Goal: Task Accomplishment & Management: Manage account settings

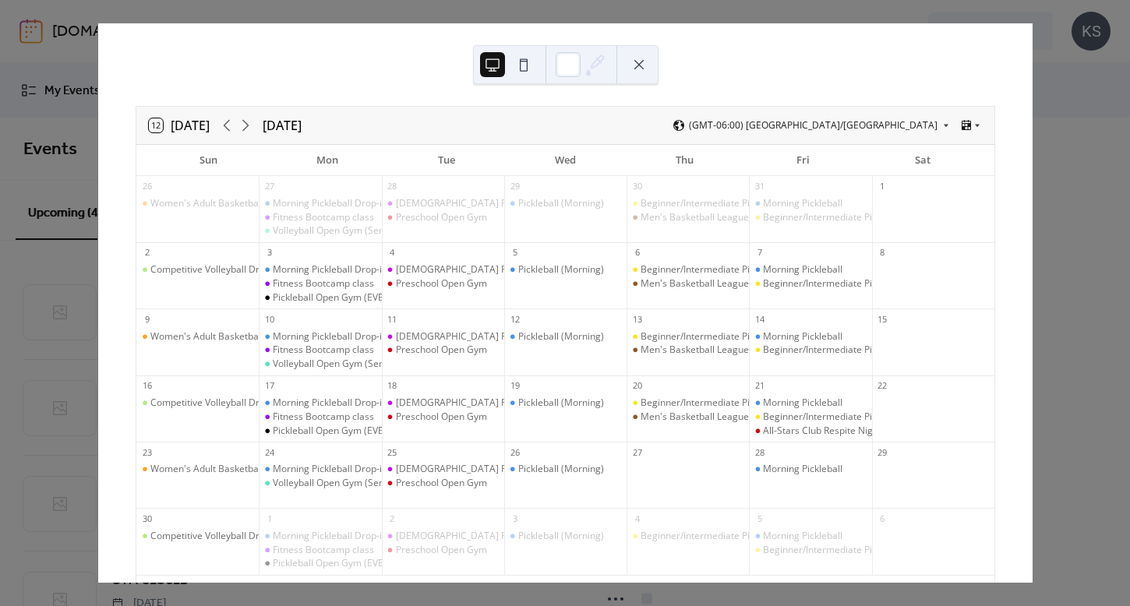
scroll to position [62, 0]
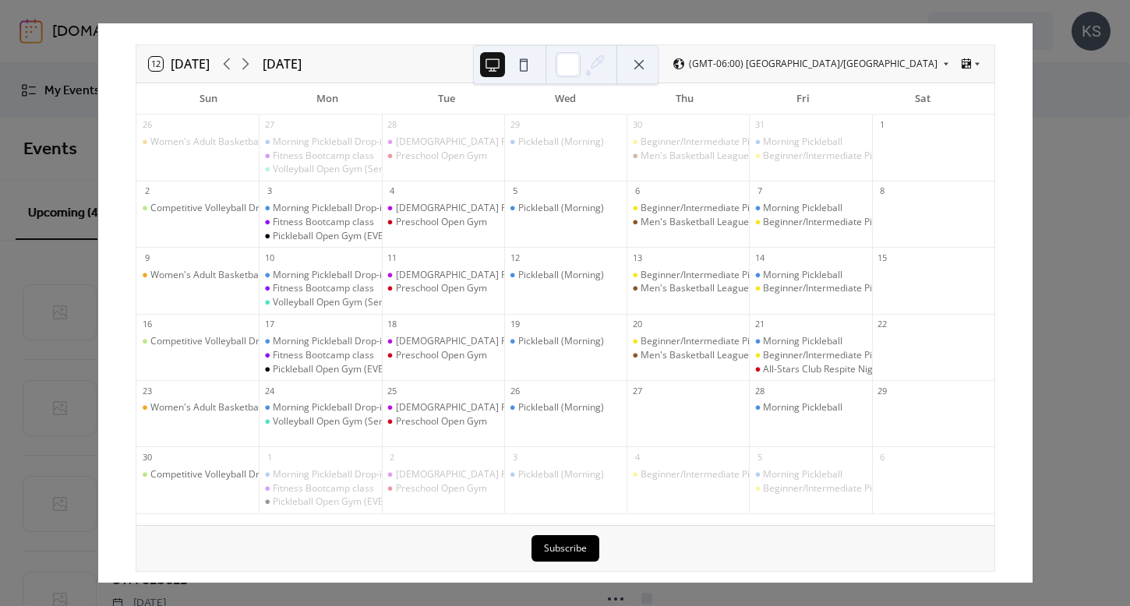
click at [1032, 224] on div "12 [DATE] [DATE] (GMT-06:00) [GEOGRAPHIC_DATA]/[GEOGRAPHIC_DATA] Sun Mon Tue We…" at bounding box center [564, 302] width 935 height 559
click at [648, 62] on button at bounding box center [638, 64] width 25 height 25
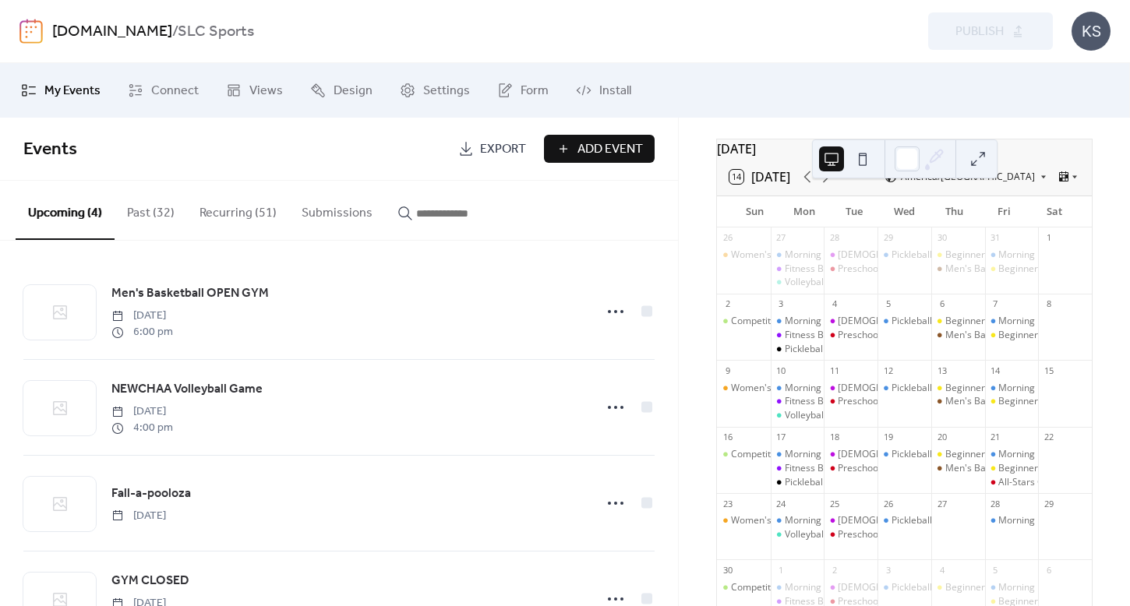
click at [238, 212] on button "Recurring (51)" at bounding box center [238, 210] width 102 height 58
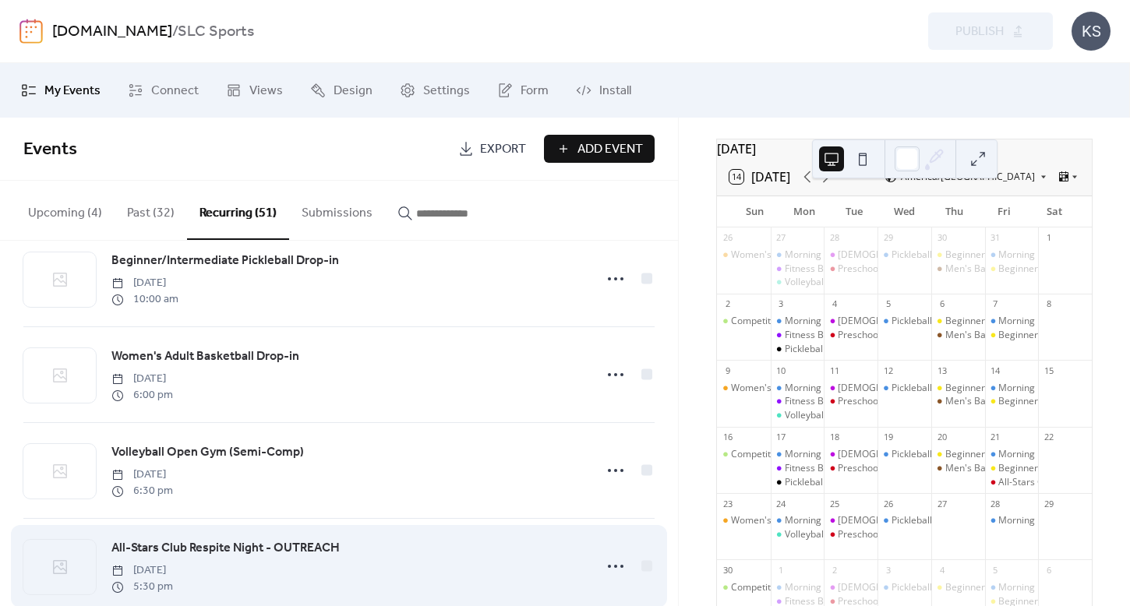
scroll to position [4245, 0]
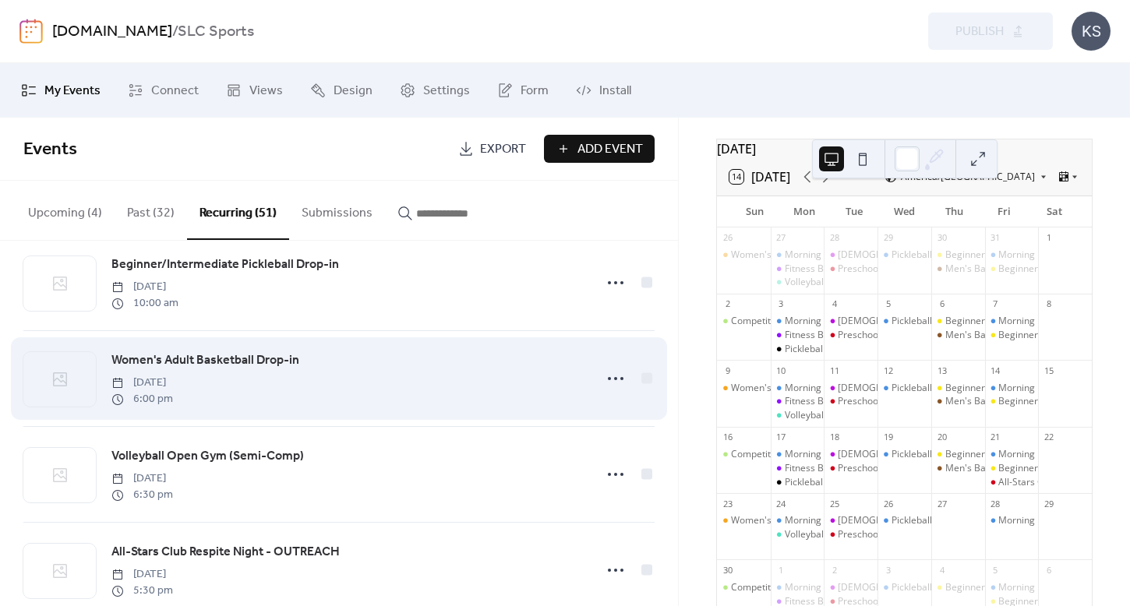
click at [210, 358] on span "Women's Adult Basketball Drop-in" at bounding box center [205, 360] width 188 height 19
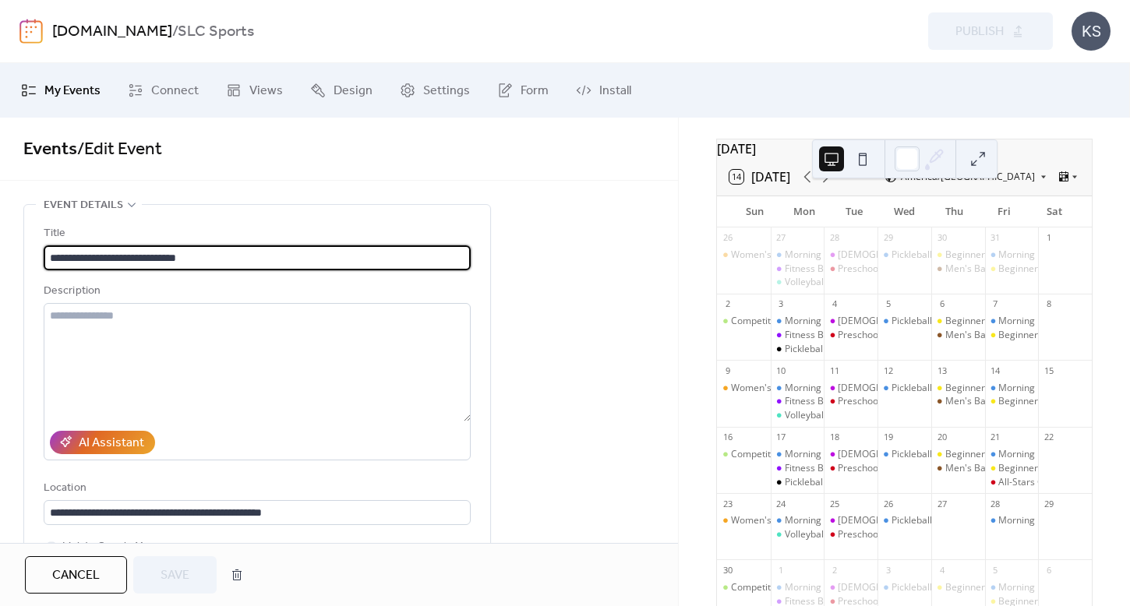
type input "**********"
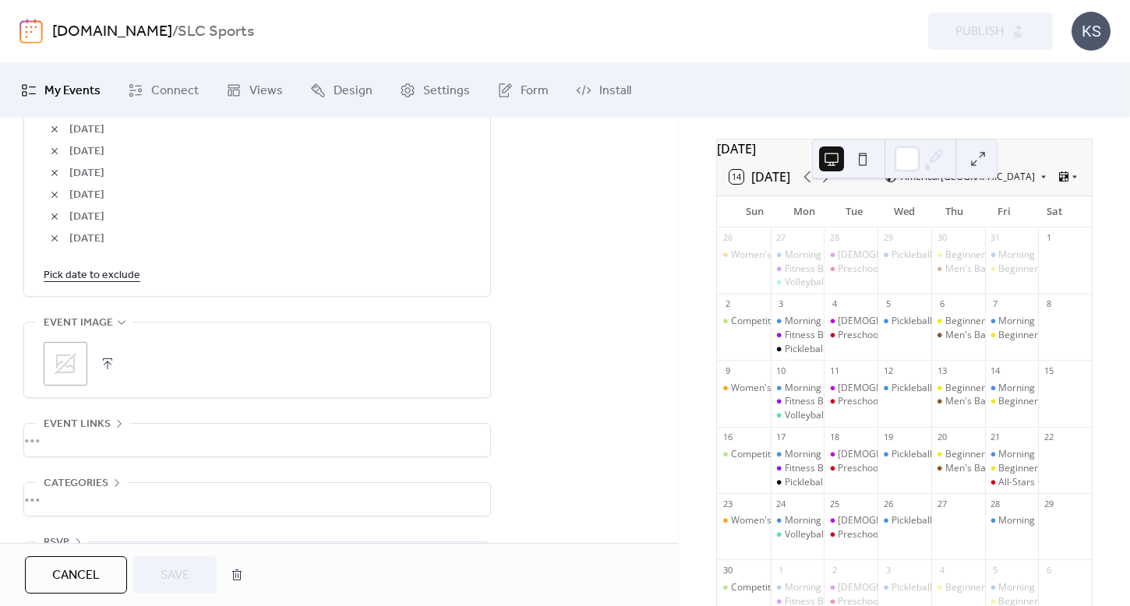
scroll to position [1122, 0]
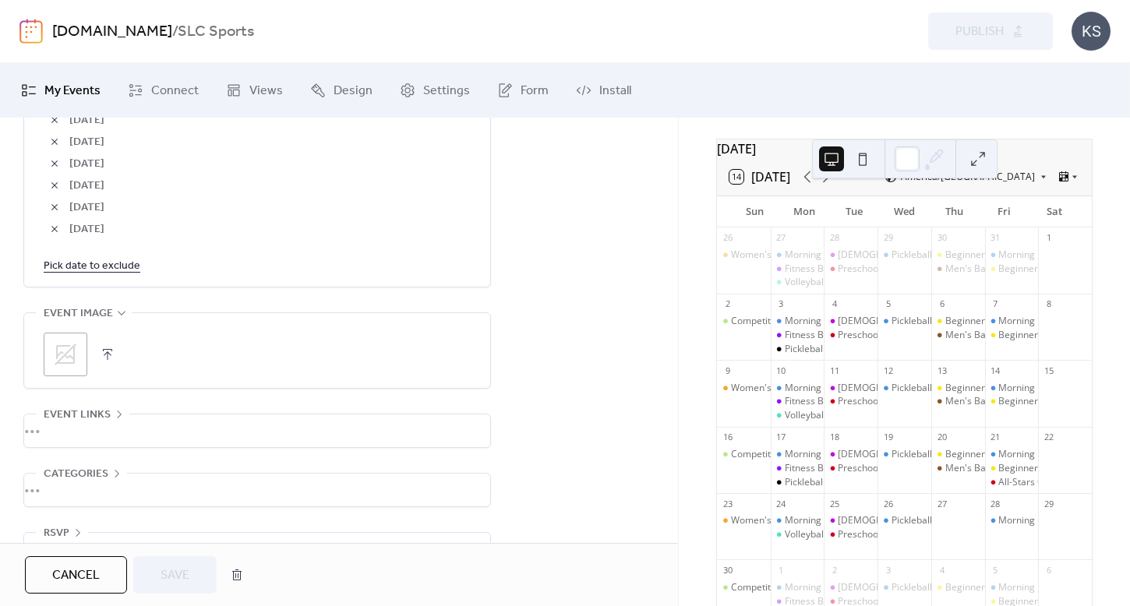
click at [102, 275] on link "Pick date to exclude" at bounding box center [92, 265] width 97 height 19
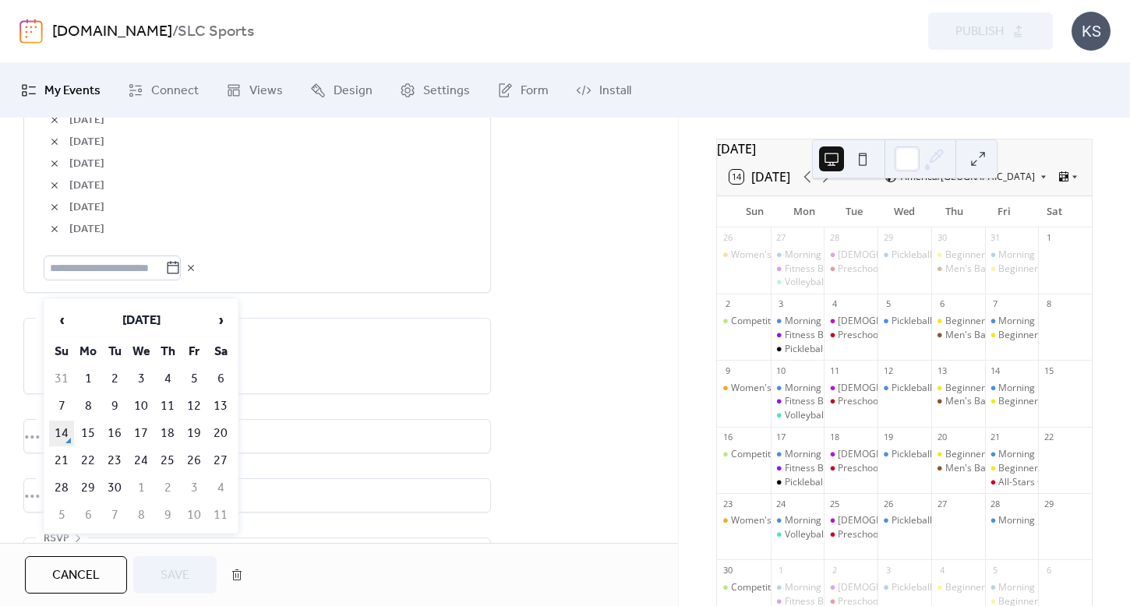
click at [58, 436] on td "14" at bounding box center [61, 434] width 25 height 26
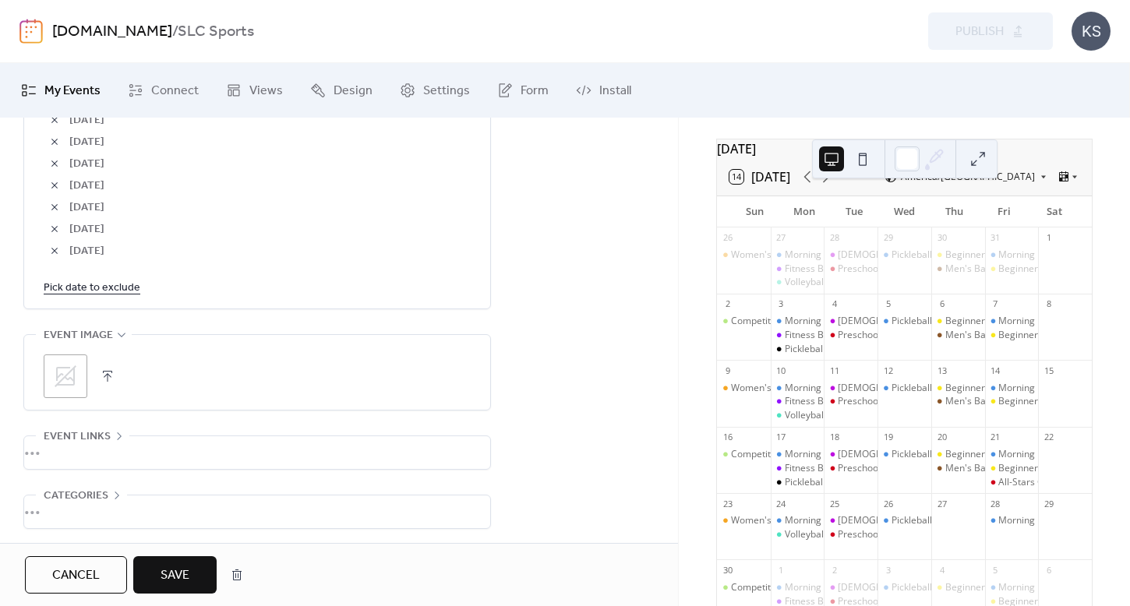
click at [185, 580] on span "Save" at bounding box center [174, 575] width 29 height 19
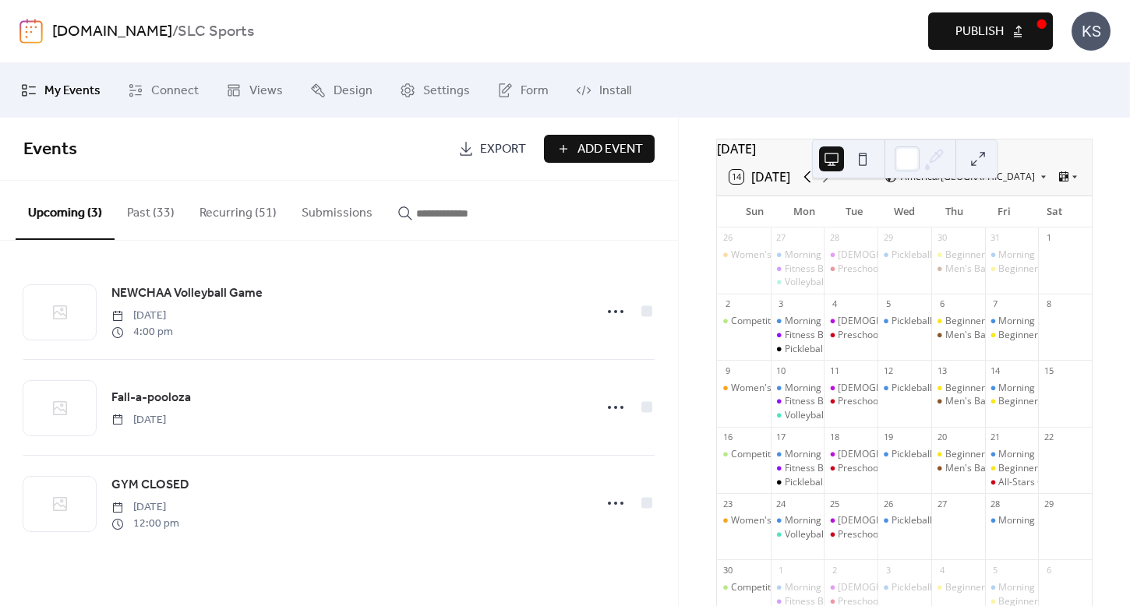
click at [809, 186] on icon at bounding box center [807, 176] width 19 height 19
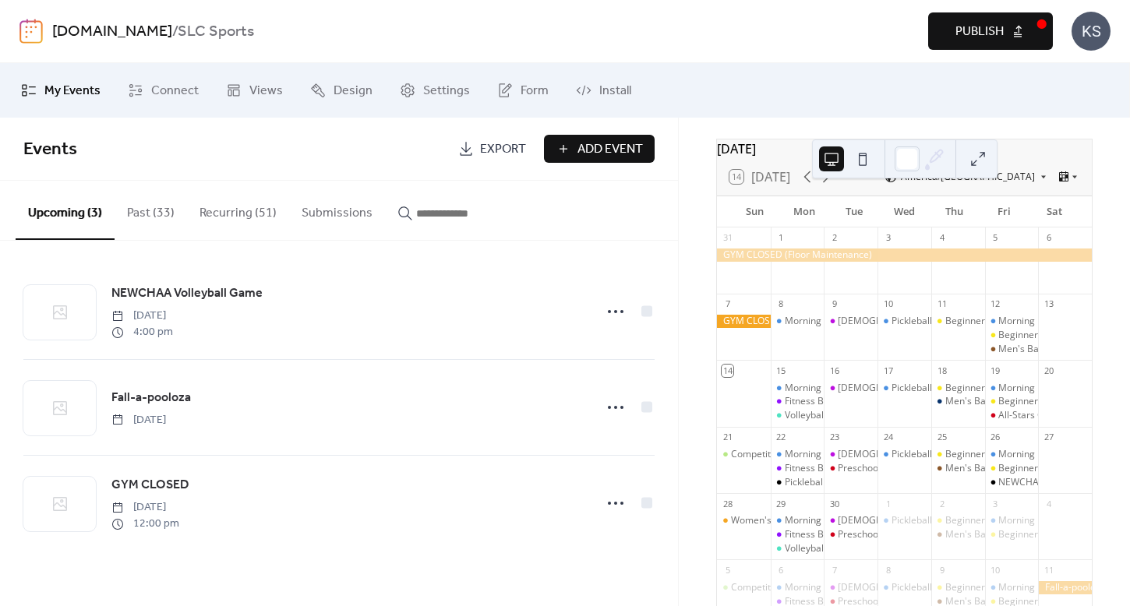
click at [965, 37] on span "Publish" at bounding box center [979, 32] width 48 height 19
click at [234, 216] on button "Recurring (51)" at bounding box center [238, 210] width 102 height 58
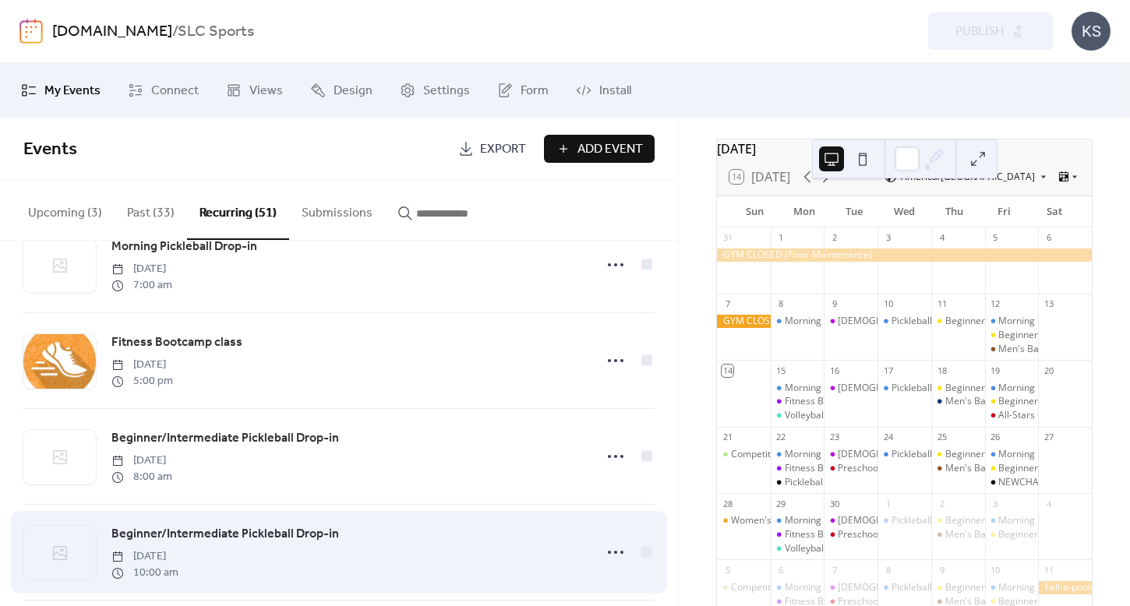
scroll to position [3971, 0]
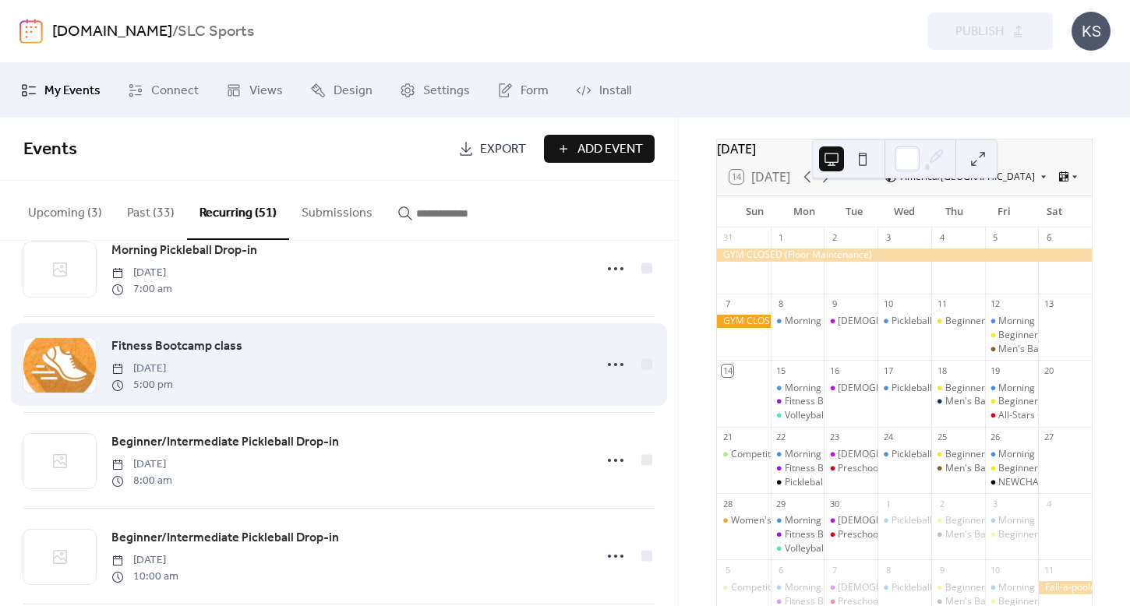
click at [180, 345] on span "Fitness Bootcamp class" at bounding box center [176, 346] width 131 height 19
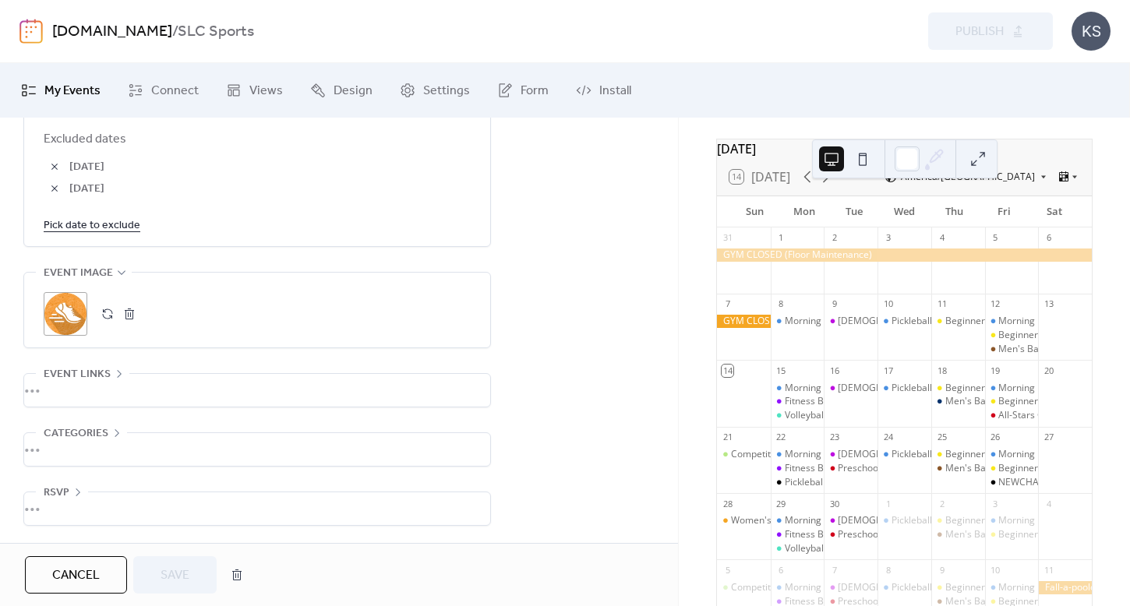
scroll to position [1014, 0]
click at [115, 234] on link "Pick date to exclude" at bounding box center [92, 224] width 97 height 19
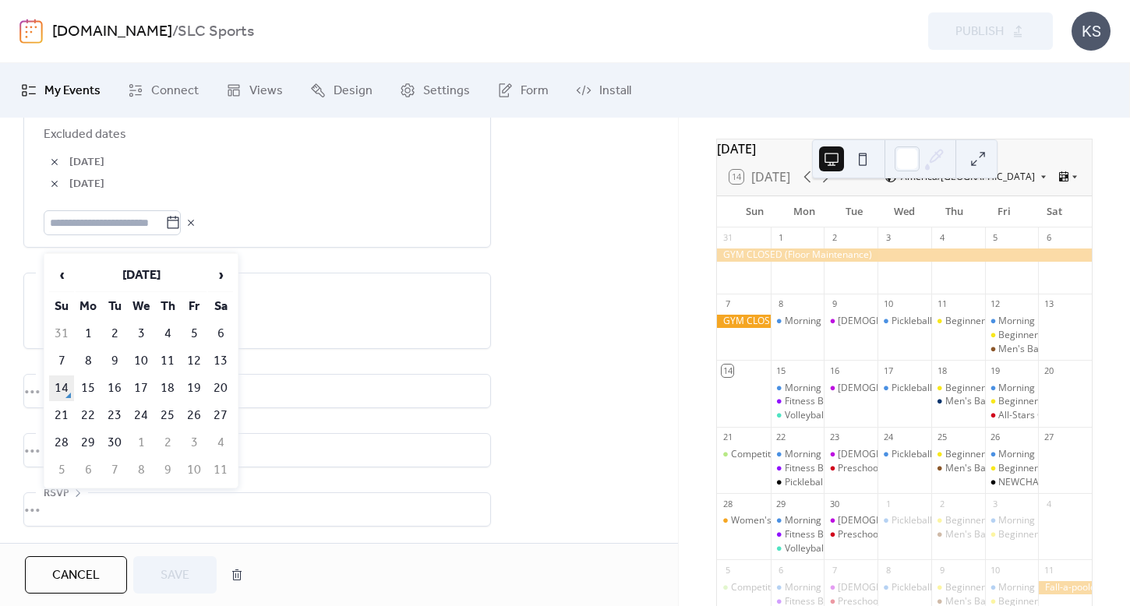
click at [61, 390] on td "14" at bounding box center [61, 388] width 25 height 26
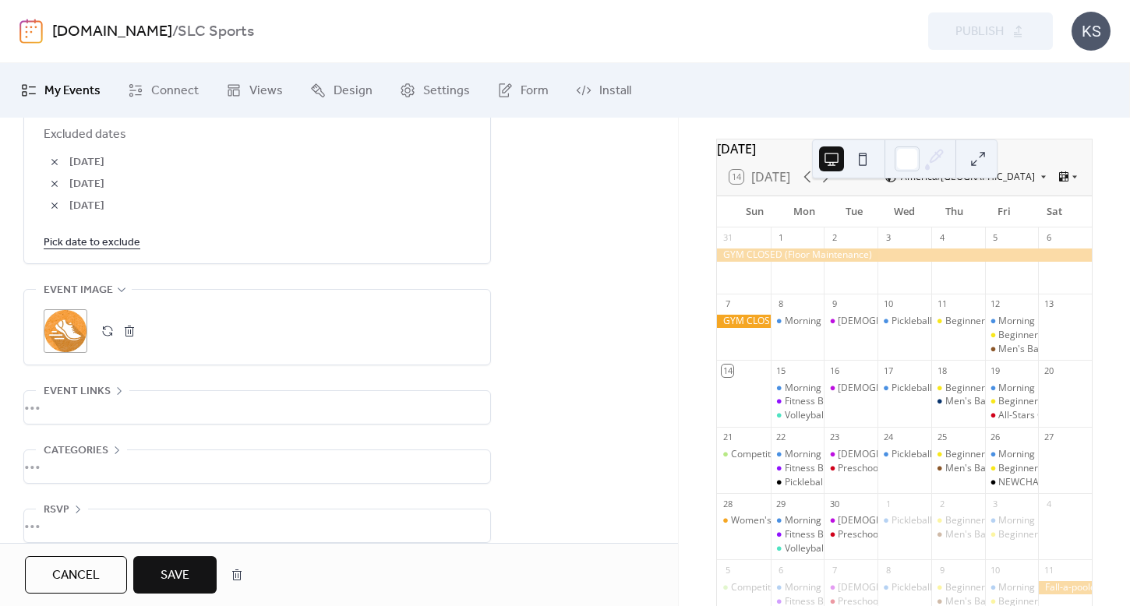
click at [170, 566] on span "Save" at bounding box center [174, 575] width 29 height 19
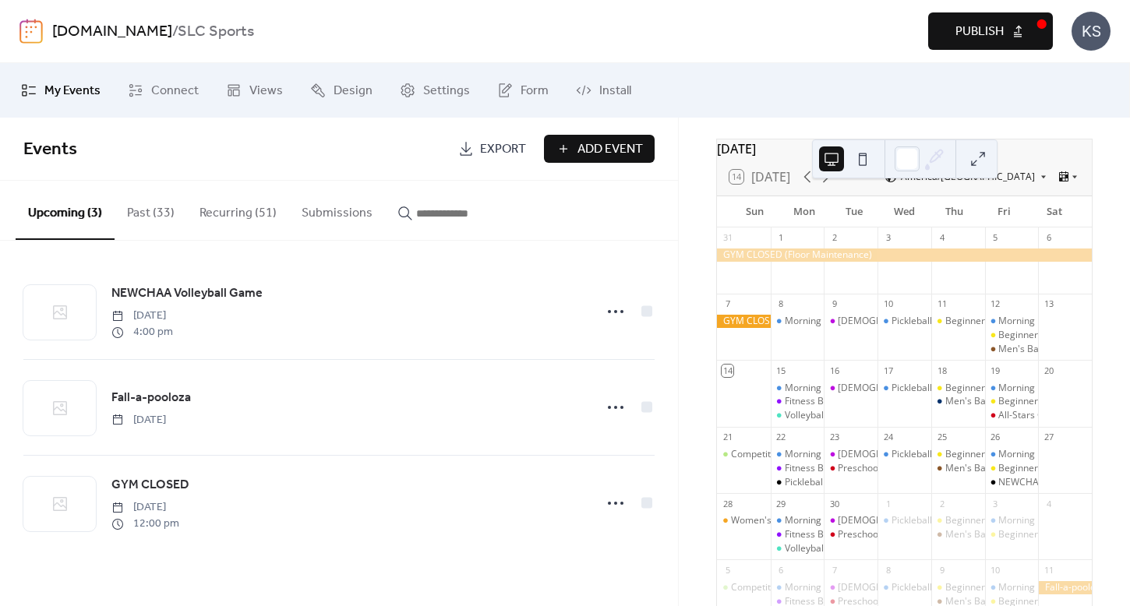
click at [980, 28] on span "Publish" at bounding box center [979, 32] width 48 height 19
click at [240, 214] on button "Recurring (51)" at bounding box center [238, 210] width 102 height 58
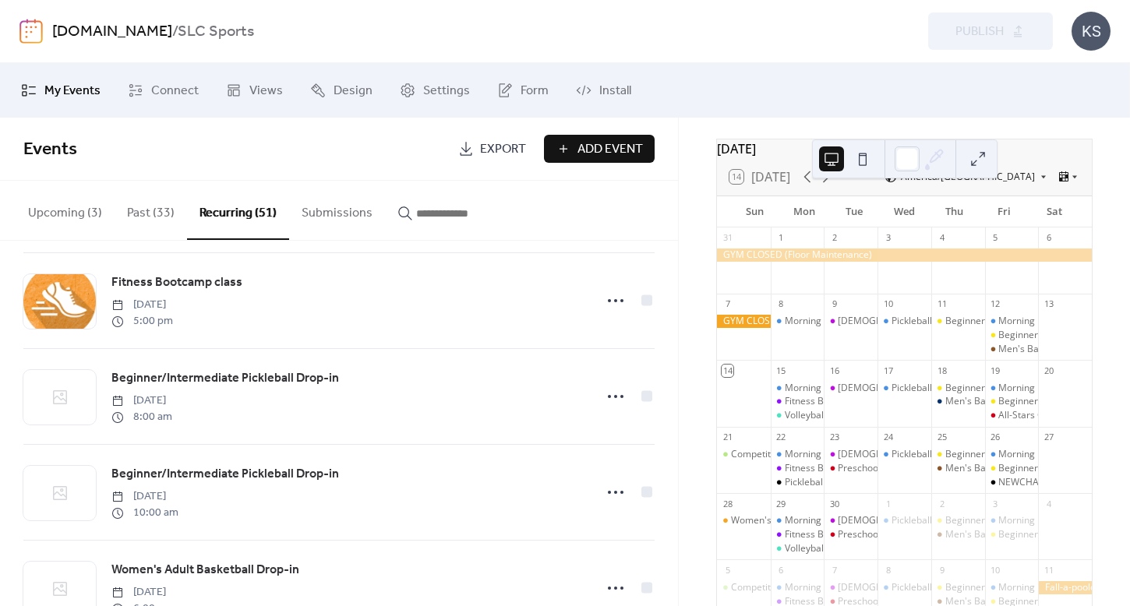
scroll to position [4003, 0]
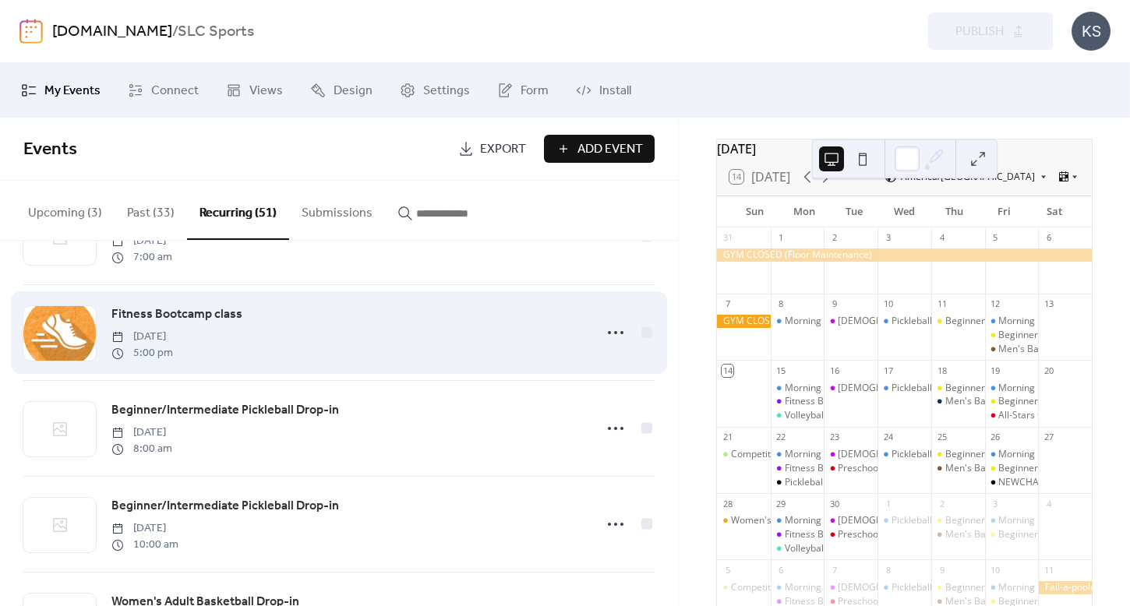
click at [203, 314] on span "Fitness Bootcamp class" at bounding box center [176, 314] width 131 height 19
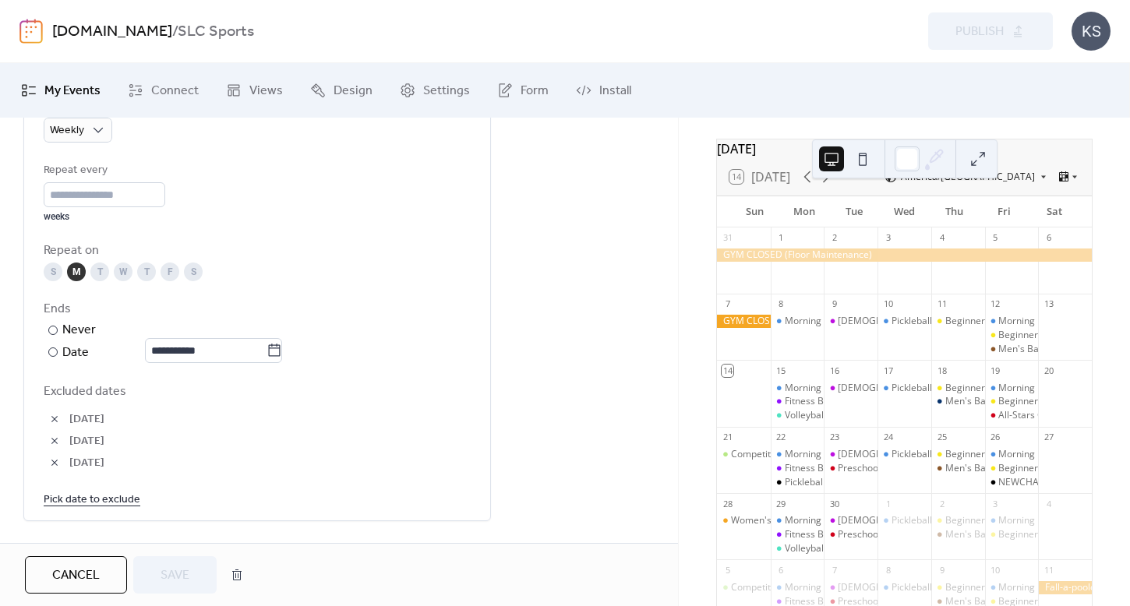
scroll to position [778, 0]
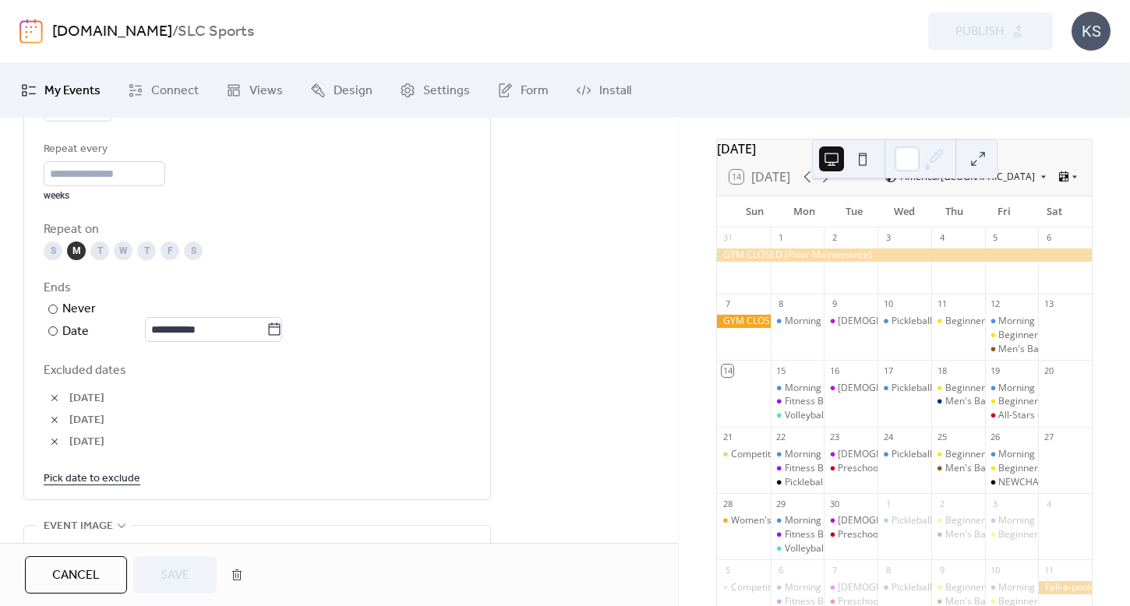
click at [109, 488] on link "Pick date to exclude" at bounding box center [92, 477] width 97 height 19
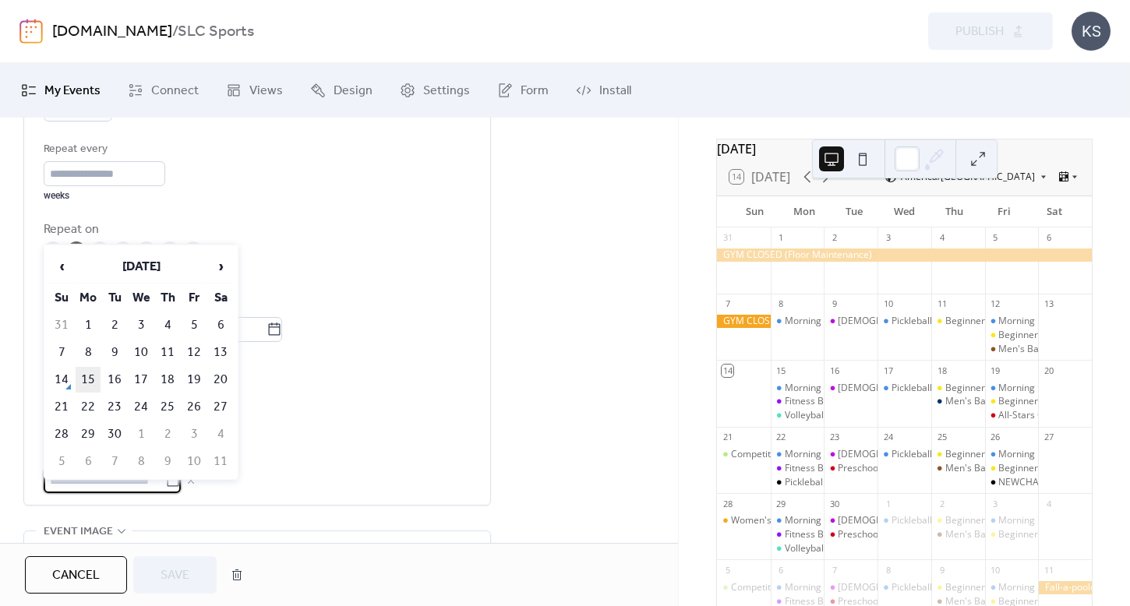
click at [86, 383] on td "15" at bounding box center [88, 380] width 25 height 26
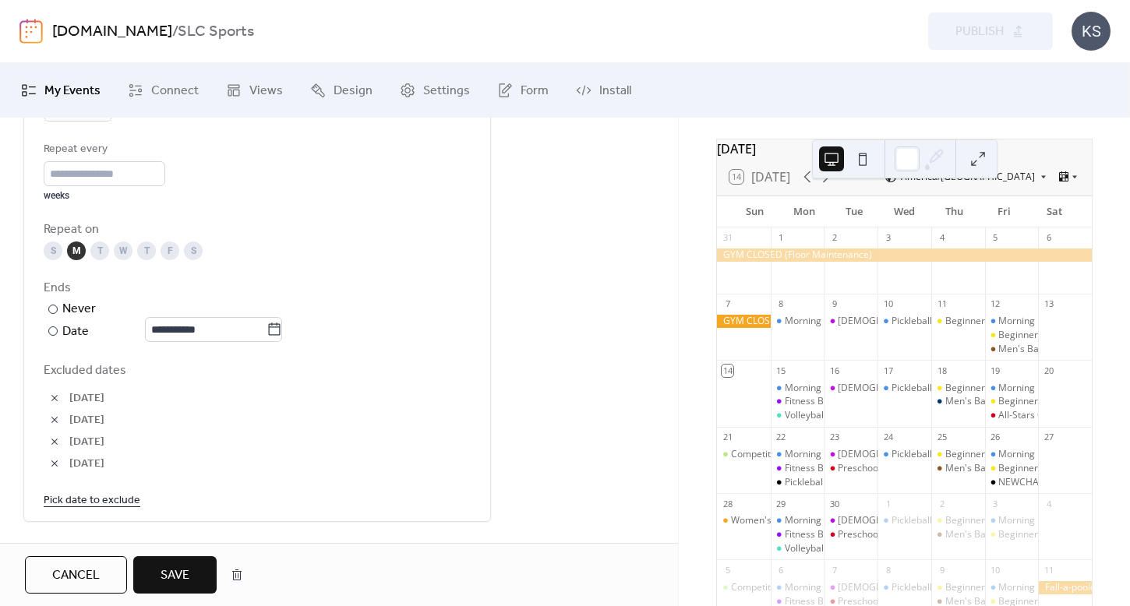
click at [172, 585] on span "Save" at bounding box center [174, 575] width 29 height 19
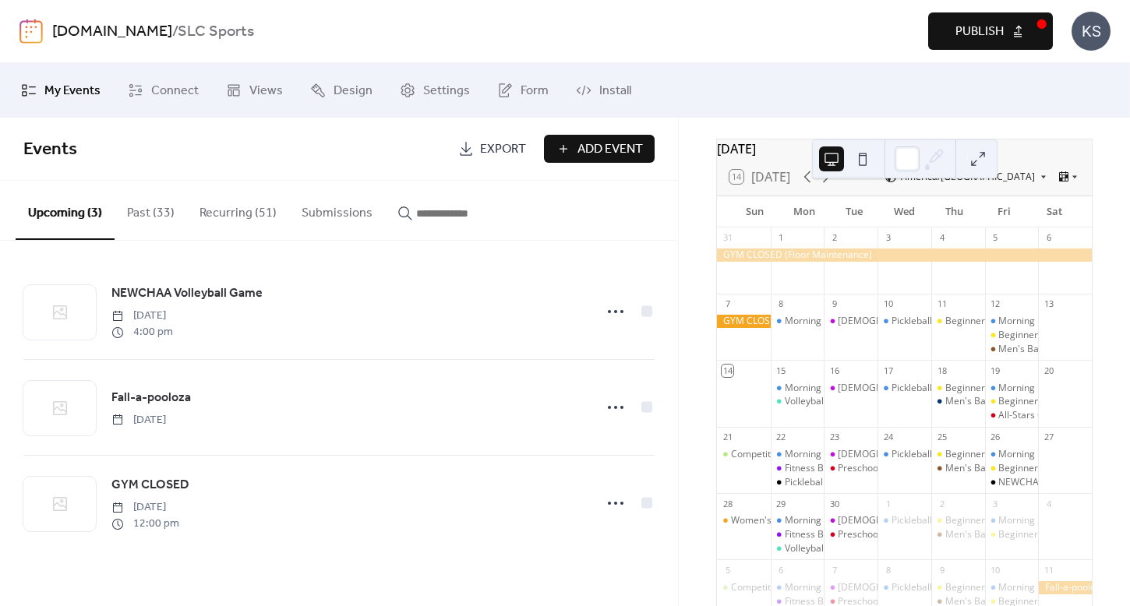
click at [999, 30] on span "Publish" at bounding box center [979, 32] width 48 height 19
